Goal: Navigation & Orientation: Find specific page/section

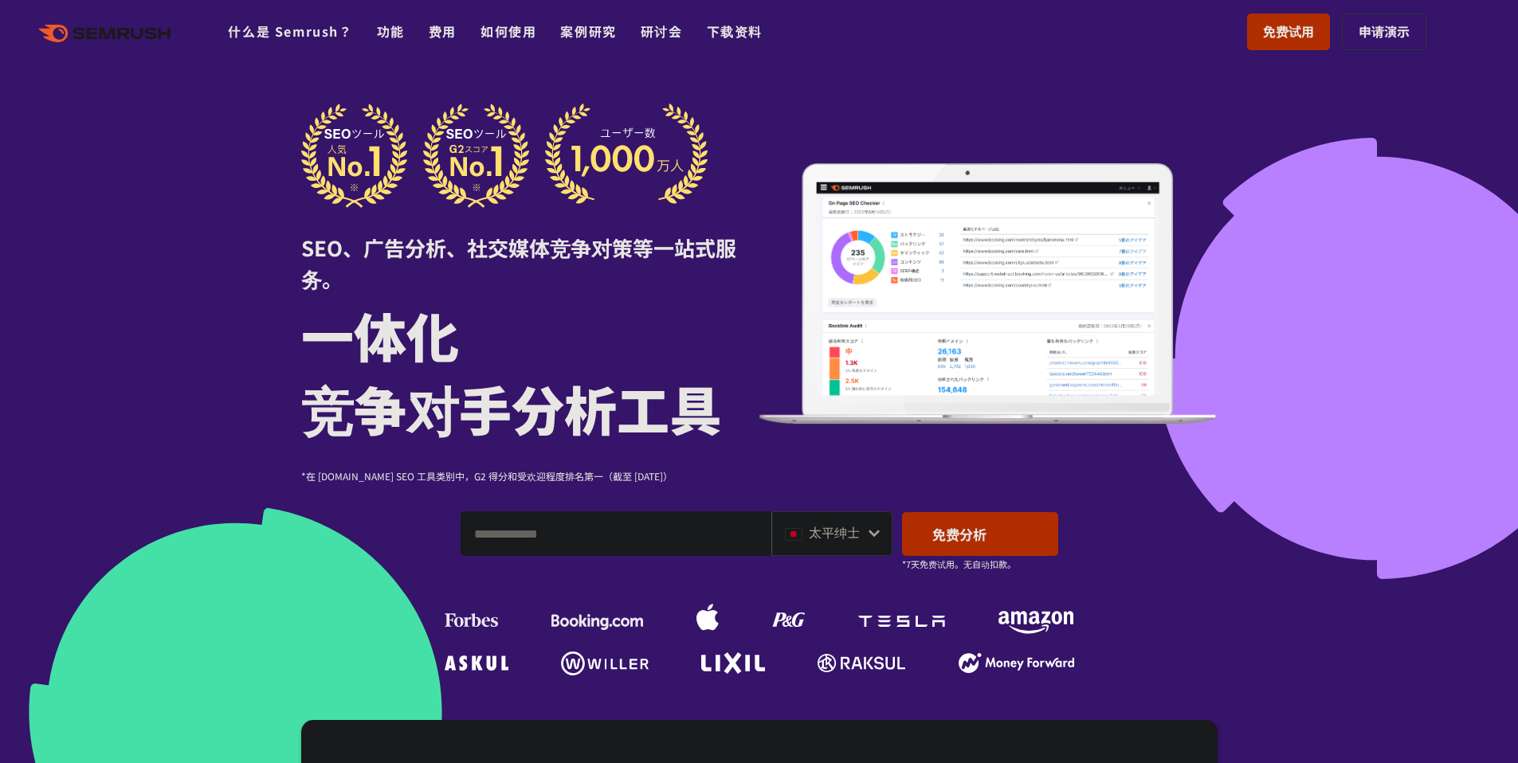
click at [1241, 179] on div at bounding box center [759, 459] width 1518 height 919
click at [845, 534] on font "太平绅士" at bounding box center [834, 532] width 51 height 19
click at [585, 544] on input "输入域名、关键字或 URL" at bounding box center [615, 533] width 309 height 43
click at [580, 539] on input "输入域名、关键字或 URL" at bounding box center [615, 533] width 309 height 43
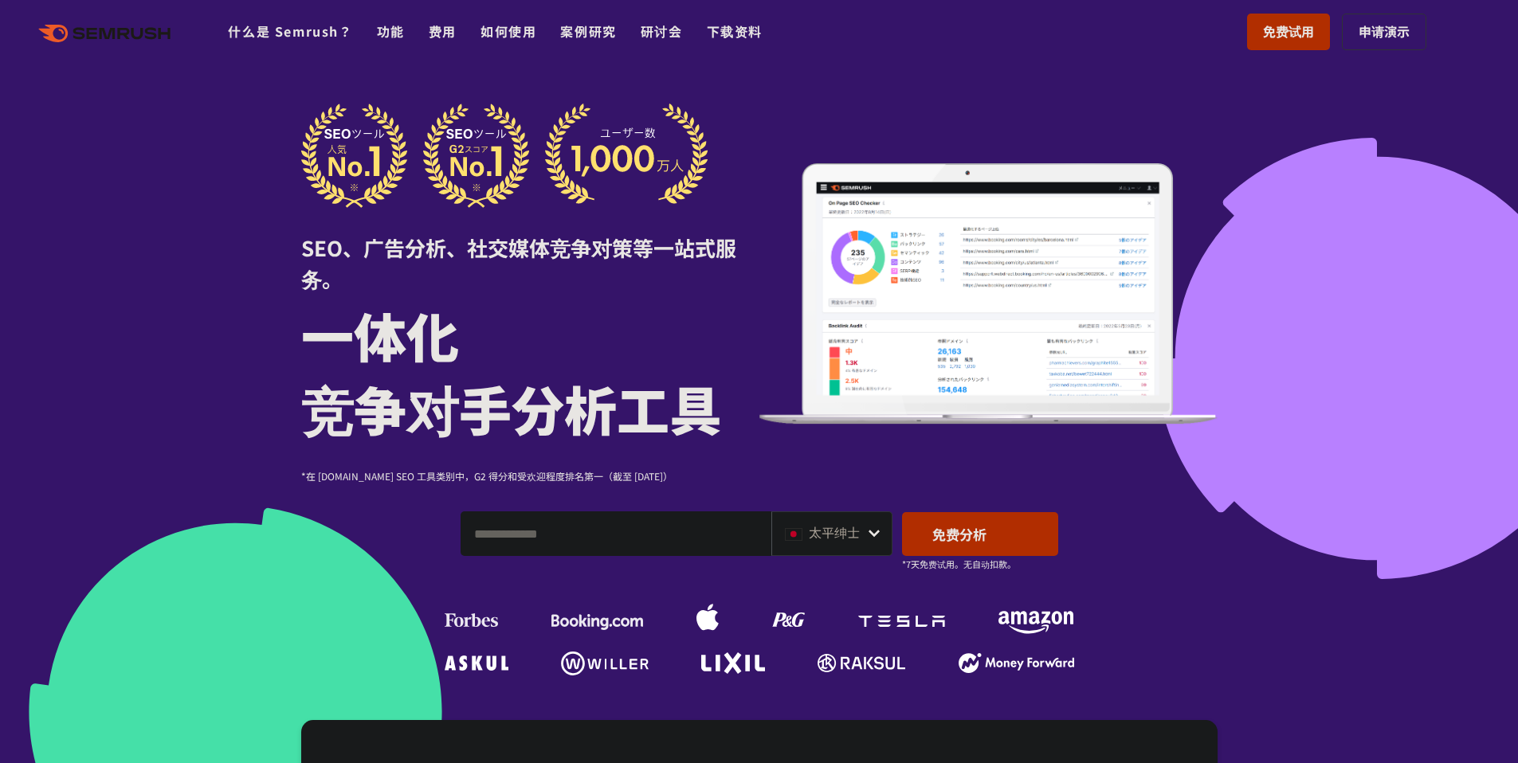
click at [849, 533] on font "太平绅士" at bounding box center [834, 532] width 51 height 19
click at [878, 529] on icon at bounding box center [874, 533] width 13 height 13
click at [876, 529] on icon at bounding box center [874, 533] width 13 height 13
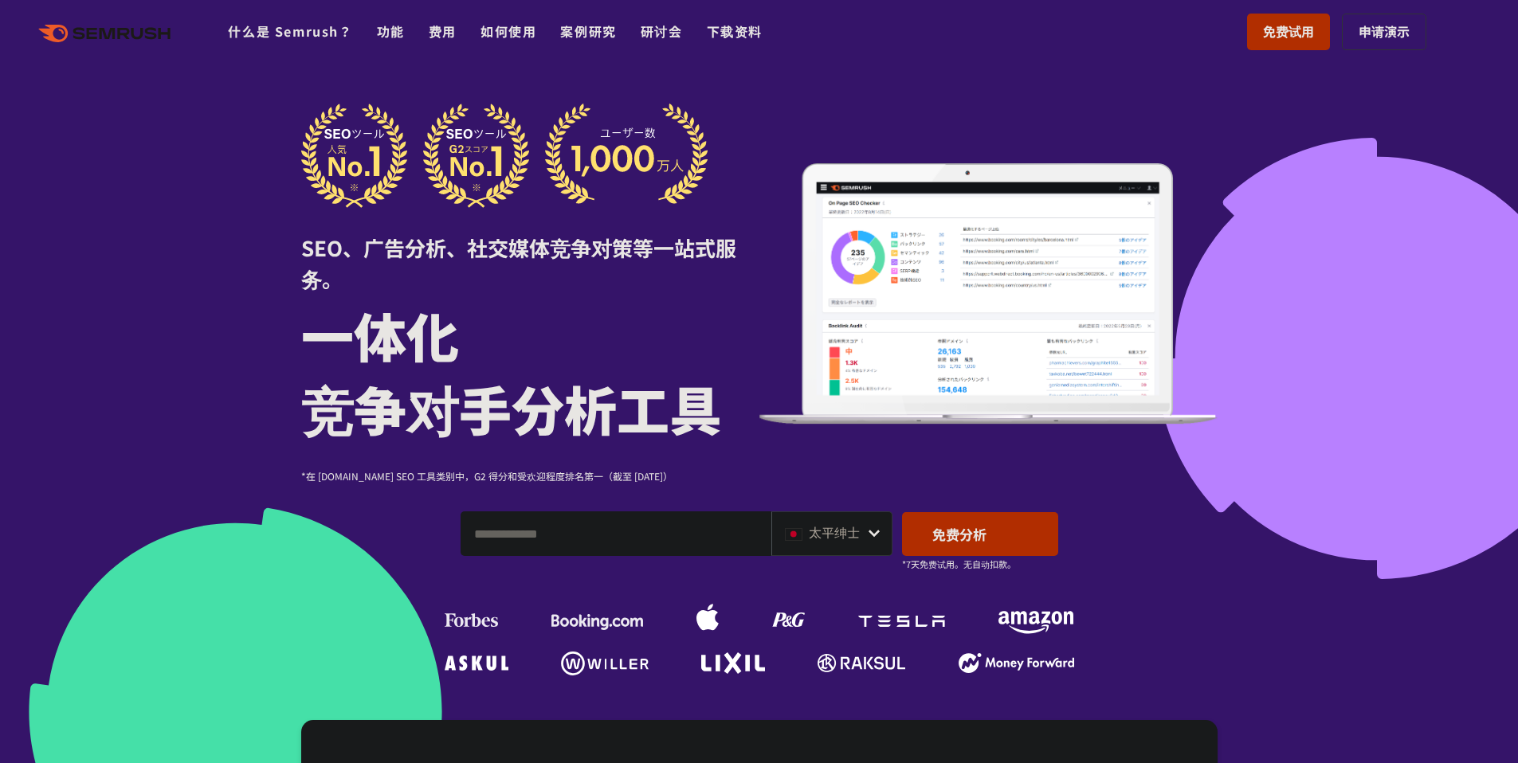
click at [873, 536] on icon at bounding box center [873, 533] width 11 height 7
click at [689, 548] on input "输入域名、关键字或 URL" at bounding box center [615, 533] width 309 height 43
click at [399, 29] on font "功能" at bounding box center [391, 31] width 28 height 19
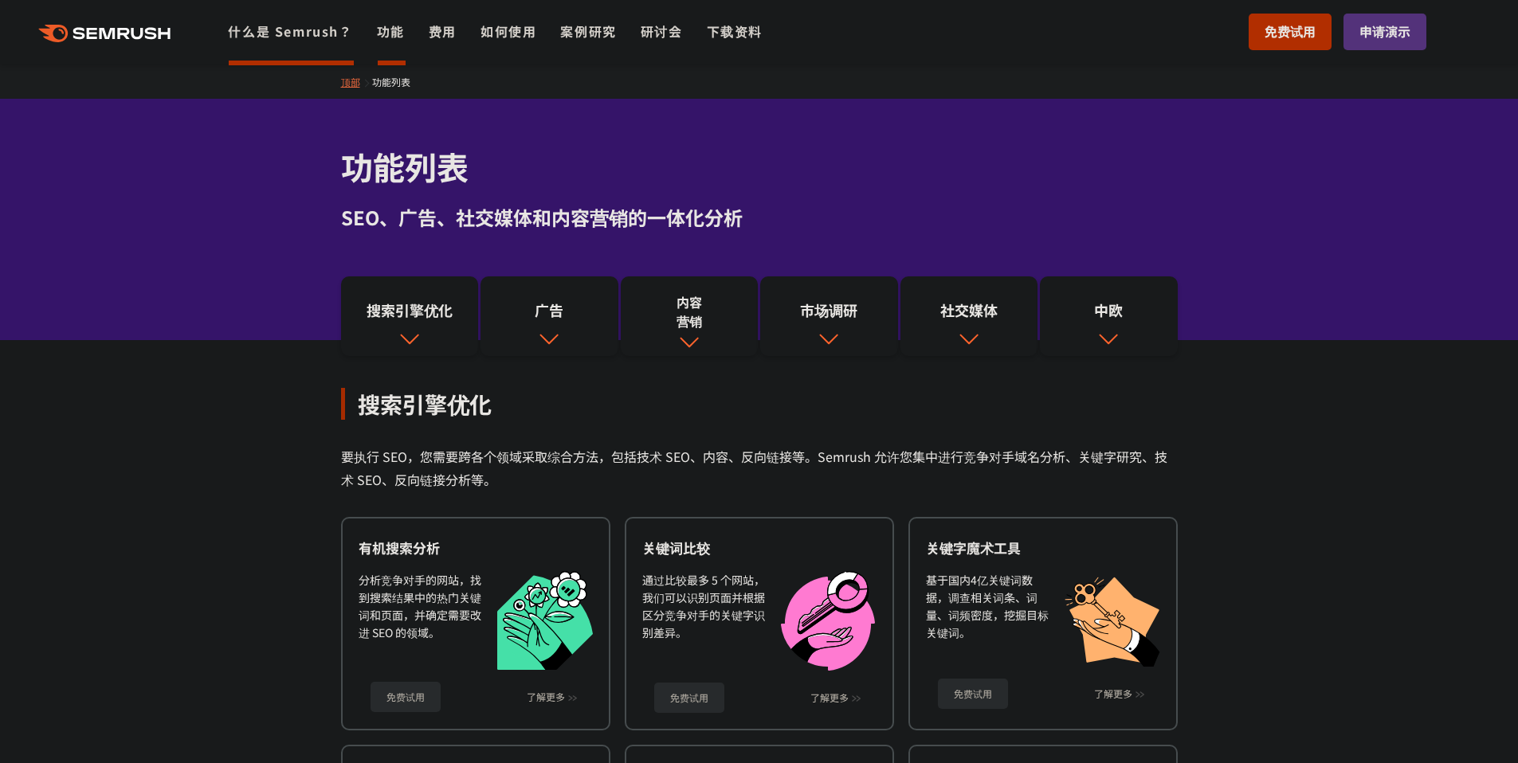
click at [314, 29] on font "什么是 Semrush？" at bounding box center [290, 31] width 124 height 19
